Goal: Complete application form

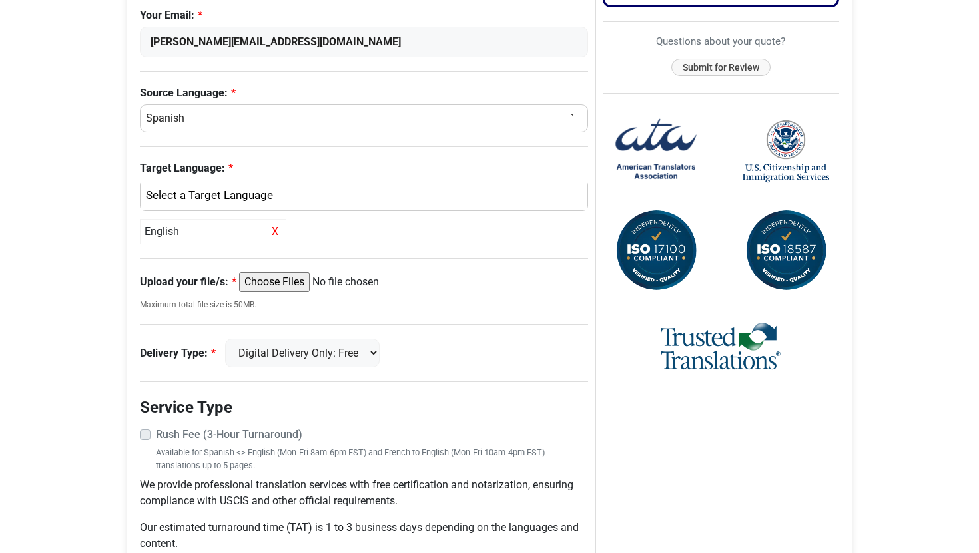
scroll to position [406, 0]
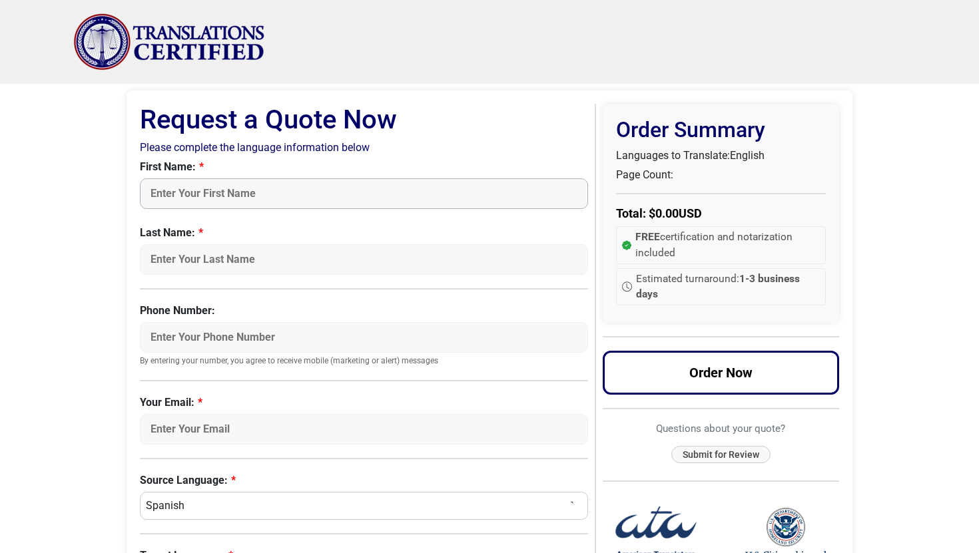
click at [175, 193] on input "First Name:" at bounding box center [364, 193] width 448 height 31
type input "[PERSON_NAME]"
type input "3464658971"
type input "[PERSON_NAME][EMAIL_ADDRESS][DOMAIN_NAME]"
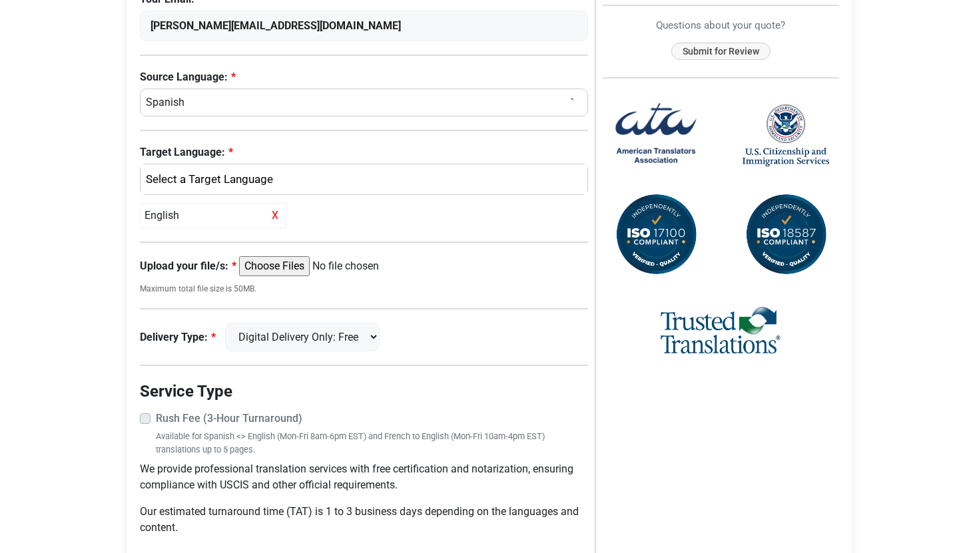
scroll to position [406, 0]
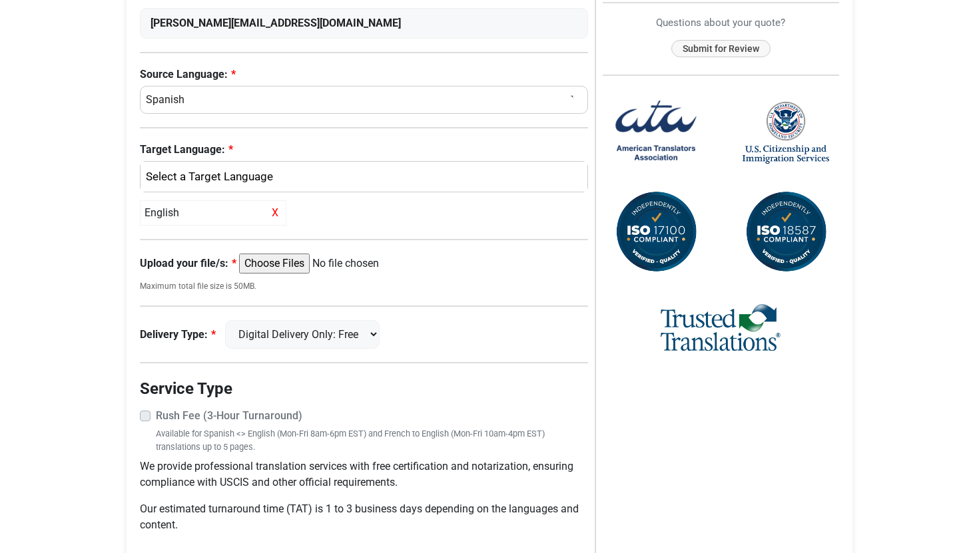
click at [302, 270] on input "Upload your file/s:" at bounding box center [341, 264] width 204 height 20
type input "C:\fakepath\[PERSON_NAME].pdf"
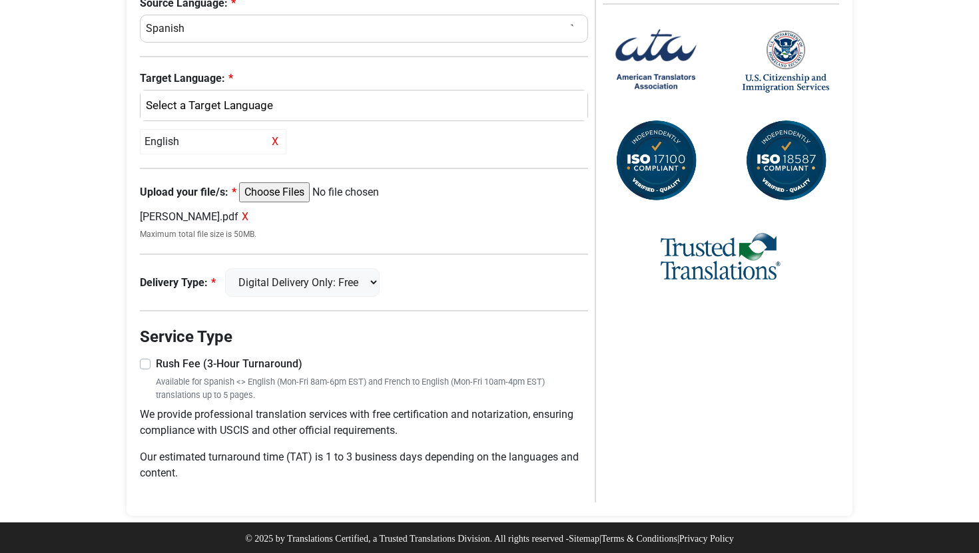
scroll to position [480, 0]
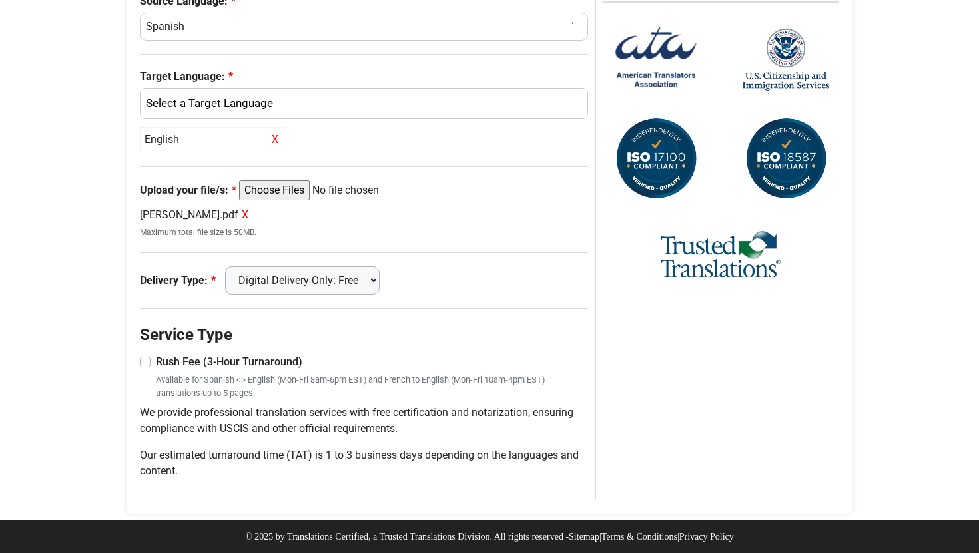
click at [311, 284] on select "Digital Delivery Only: Free FedEx 2 Day: $15" at bounding box center [302, 280] width 155 height 29
click at [234, 266] on select "Digital Delivery Only: Free FedEx 2 Day: $15" at bounding box center [302, 280] width 155 height 29
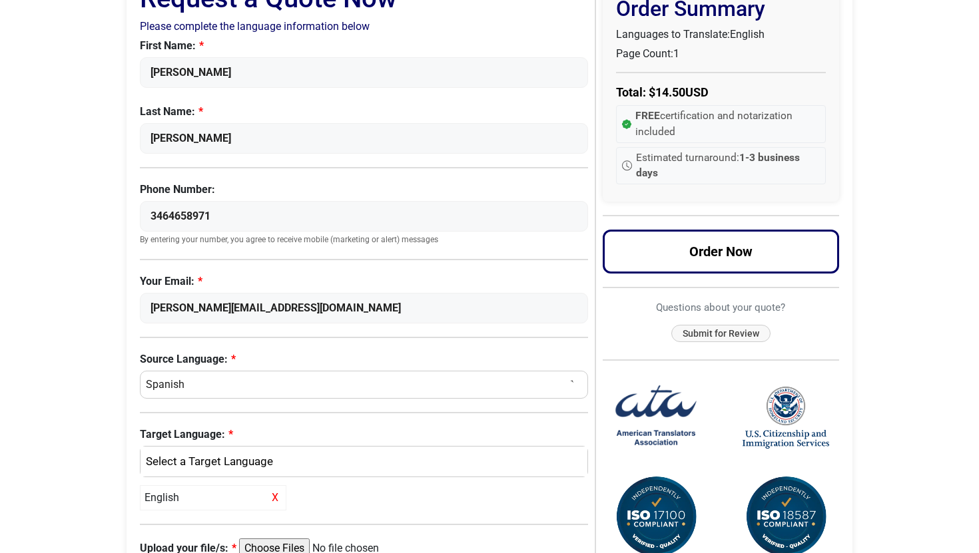
scroll to position [80, 0]
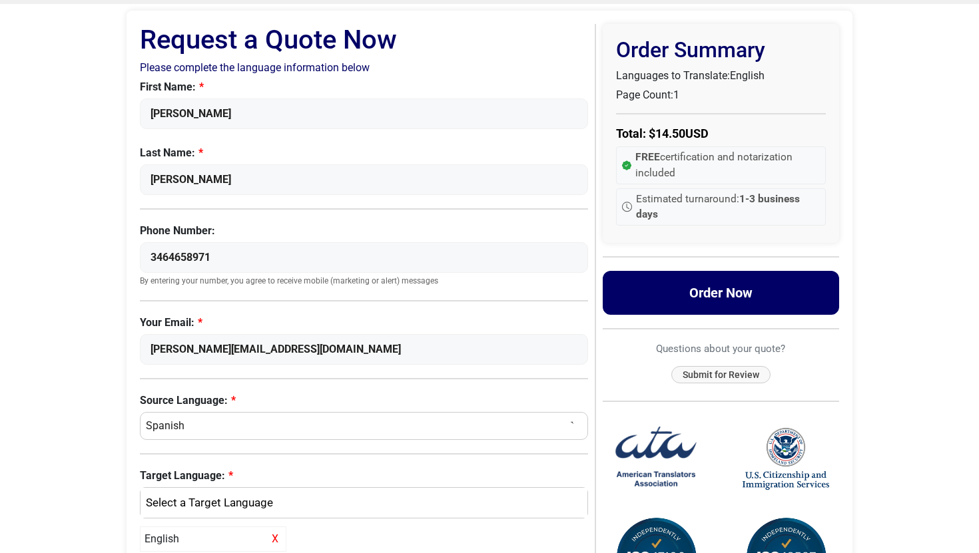
click at [747, 295] on button "Order Now" at bounding box center [721, 293] width 237 height 44
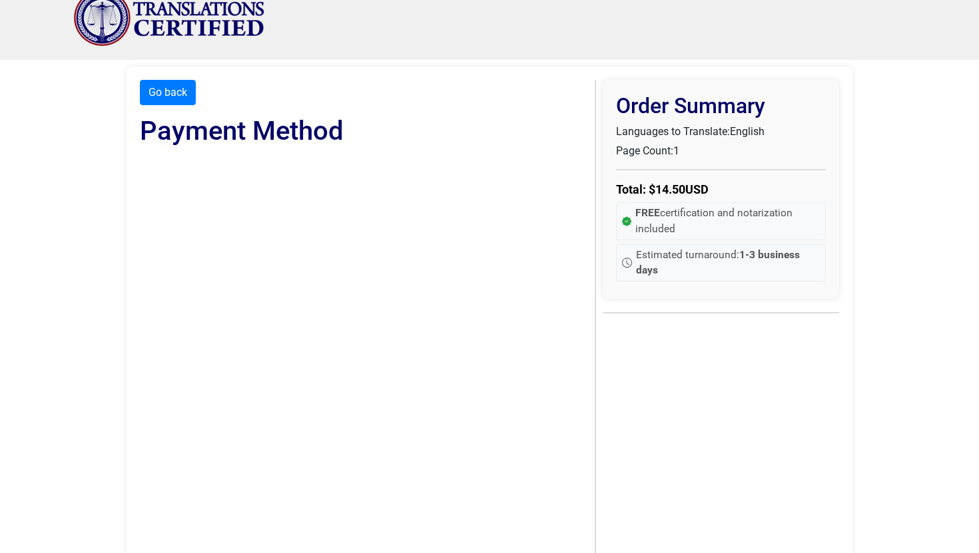
scroll to position [29, 0]
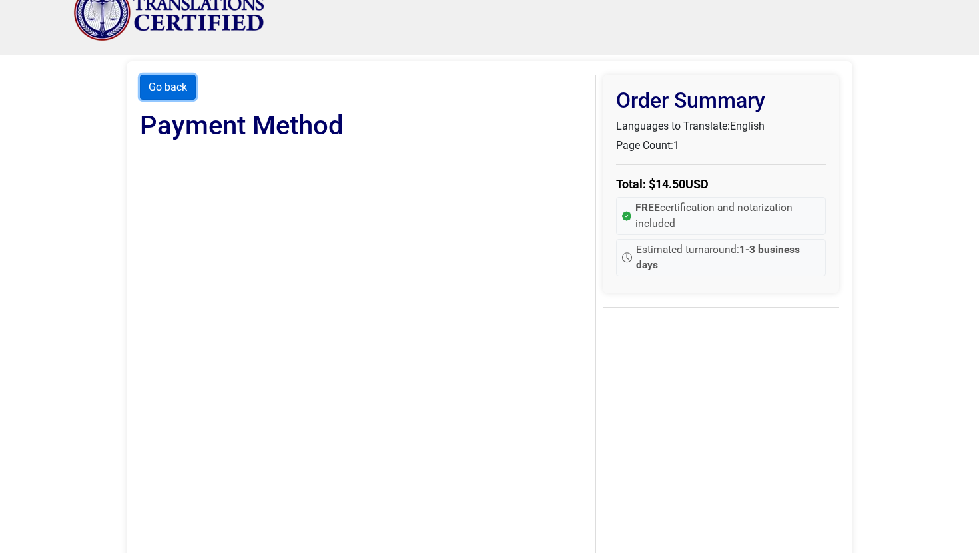
click at [160, 86] on button "Go back" at bounding box center [168, 87] width 56 height 25
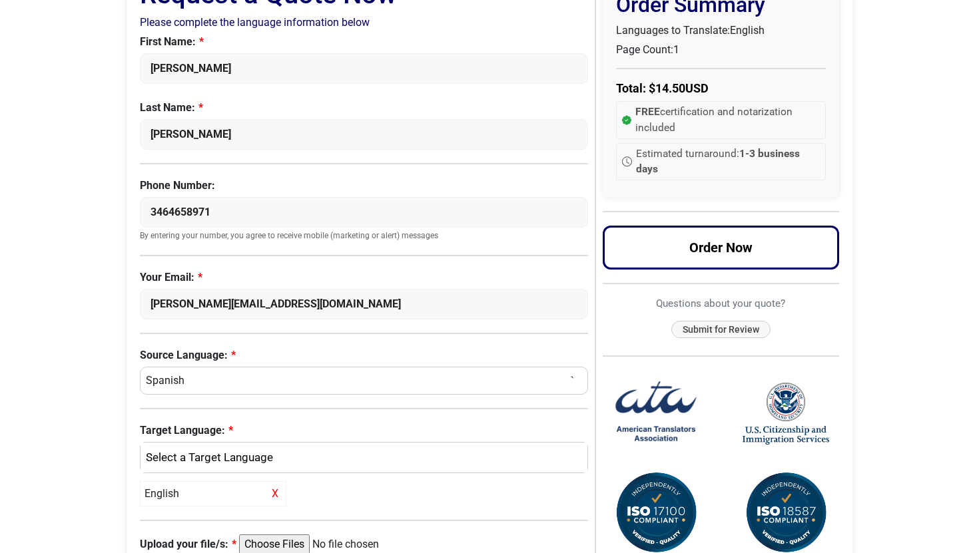
scroll to position [0, 0]
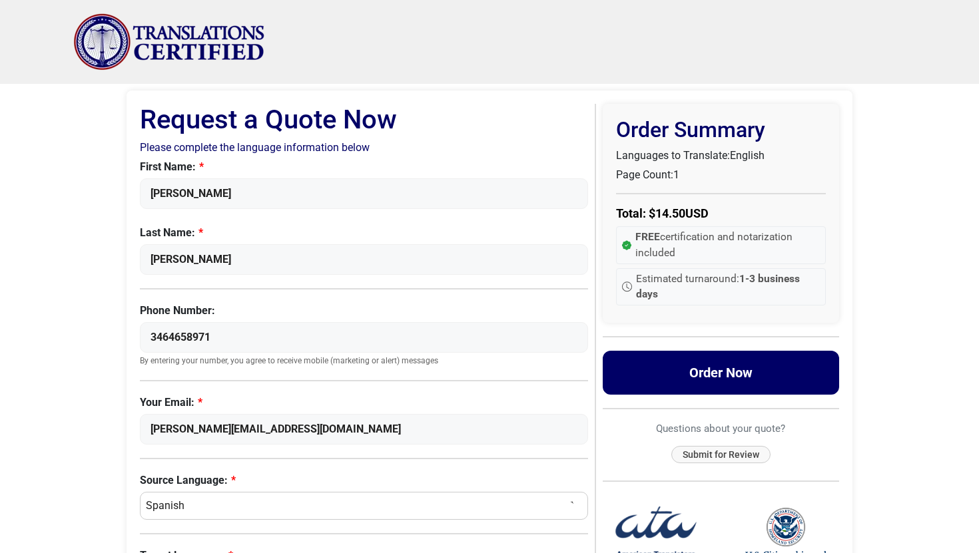
click at [699, 373] on button "Order Now" at bounding box center [721, 373] width 237 height 44
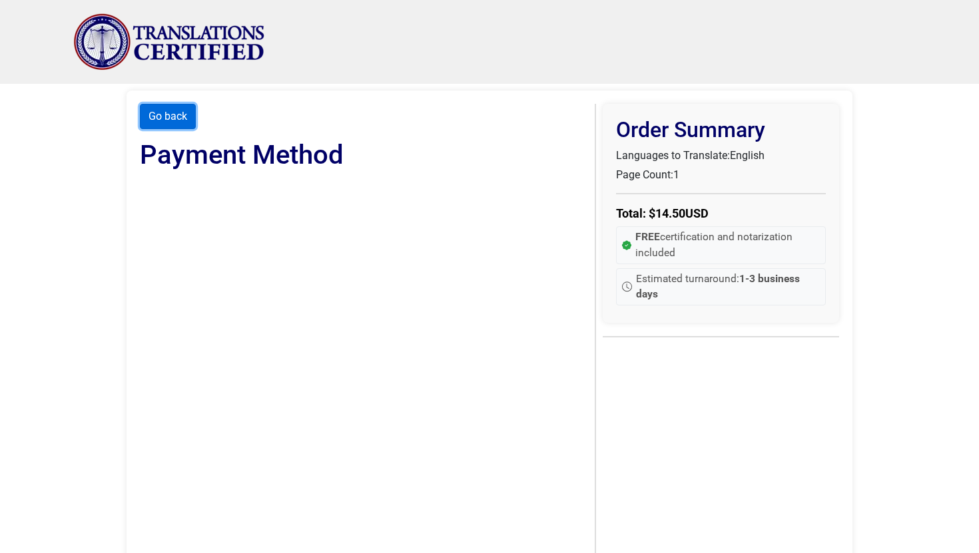
click at [186, 111] on button "Go back" at bounding box center [168, 116] width 56 height 25
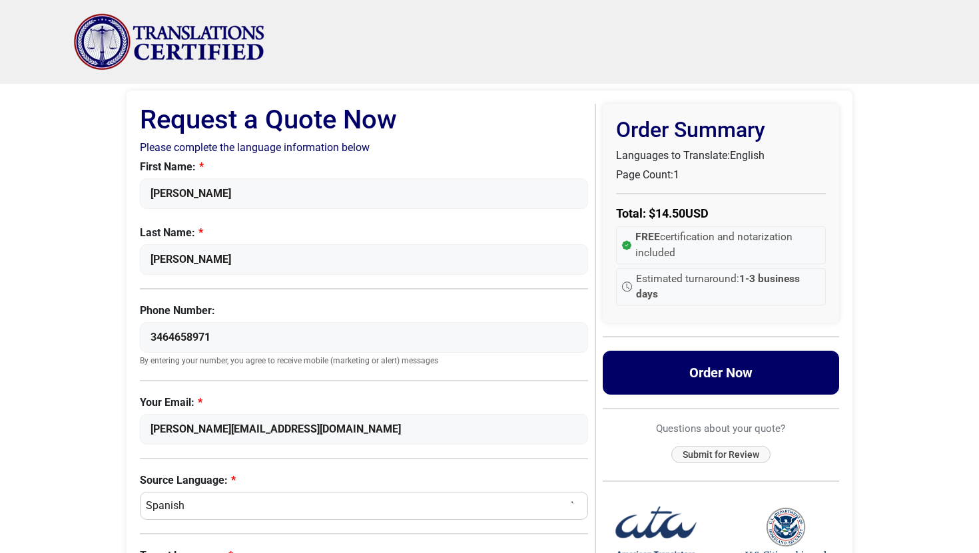
click at [691, 386] on button "Order Now" at bounding box center [721, 373] width 237 height 44
